Goal: Navigation & Orientation: Find specific page/section

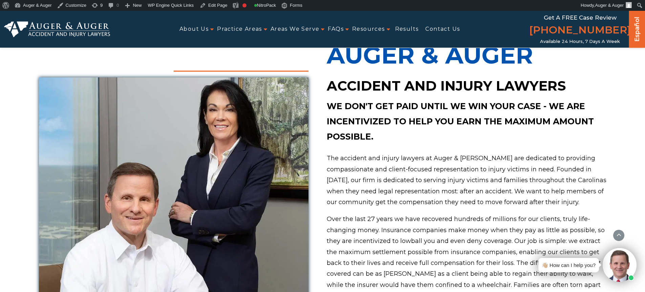
scroll to position [357, 0]
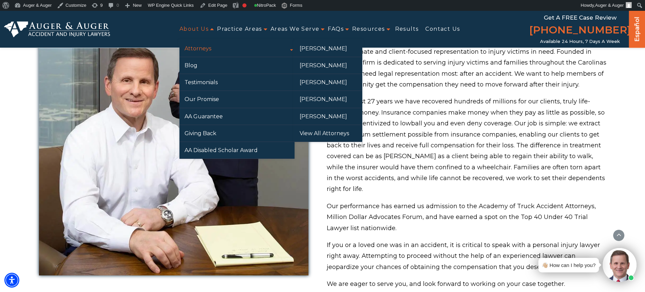
click at [191, 46] on link "Attorneys" at bounding box center [236, 48] width 115 height 17
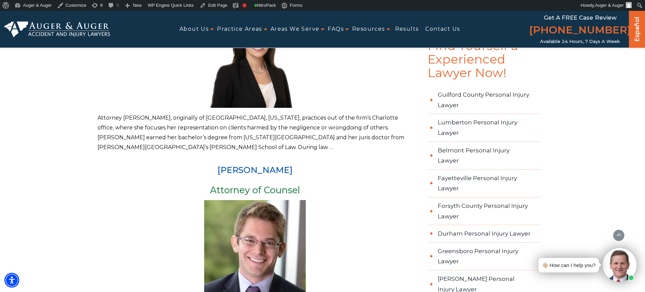
scroll to position [780, 0]
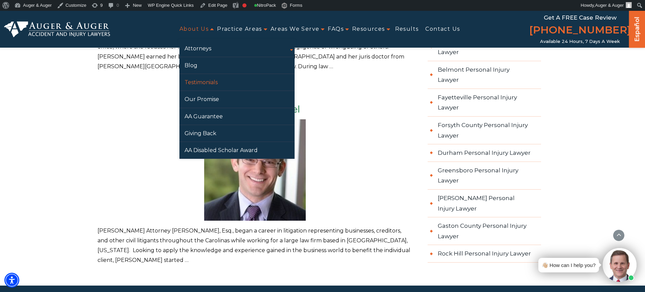
click at [191, 81] on link "Testimonials" at bounding box center [236, 82] width 115 height 17
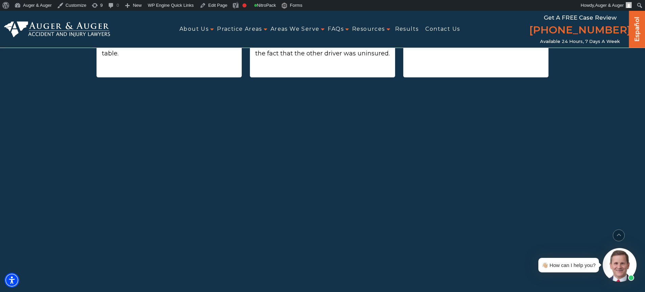
scroll to position [506, 0]
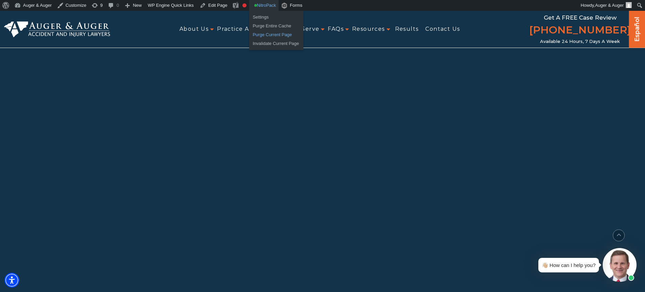
click at [279, 36] on link "Purge Current Page" at bounding box center [276, 34] width 54 height 9
